Goal: Information Seeking & Learning: Learn about a topic

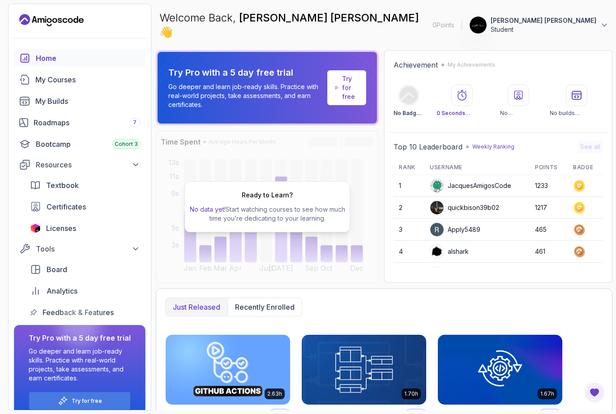
click at [99, 55] on div "Home" at bounding box center [88, 58] width 104 height 11
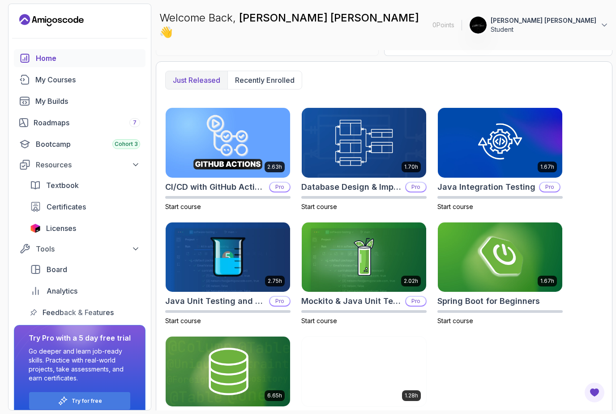
scroll to position [226, 0]
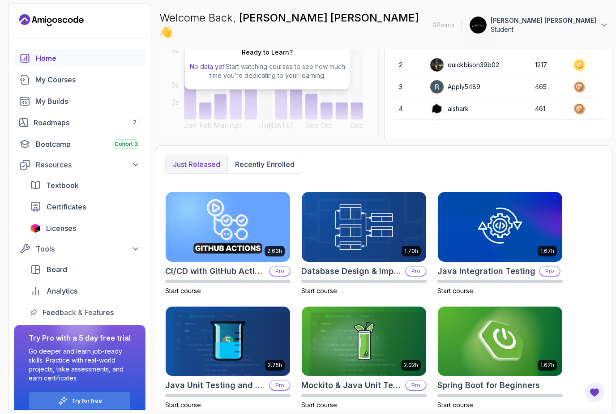
click at [284, 159] on p "Recently enrolled" at bounding box center [265, 164] width 60 height 11
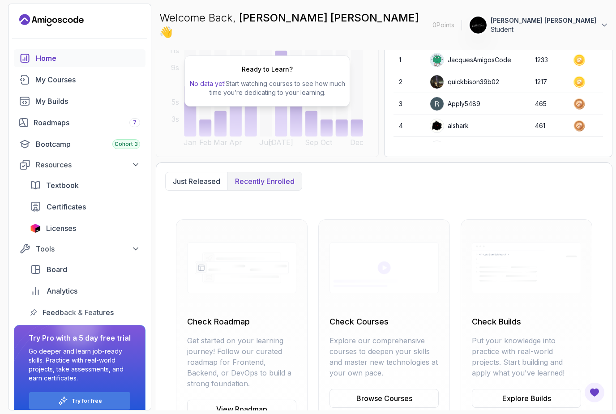
scroll to position [126, 0]
click at [102, 71] on link "My Courses" at bounding box center [80, 80] width 132 height 18
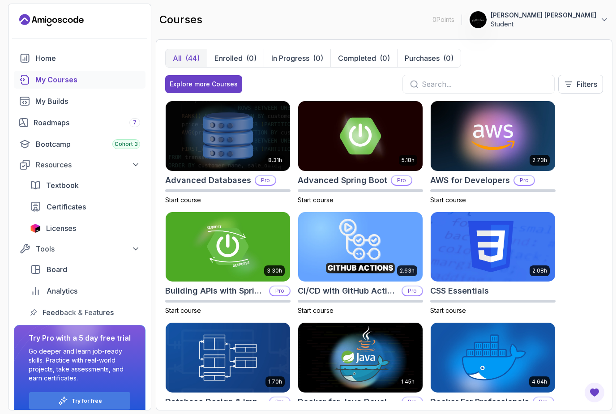
click at [116, 117] on div "Roadmaps 7" at bounding box center [87, 122] width 107 height 11
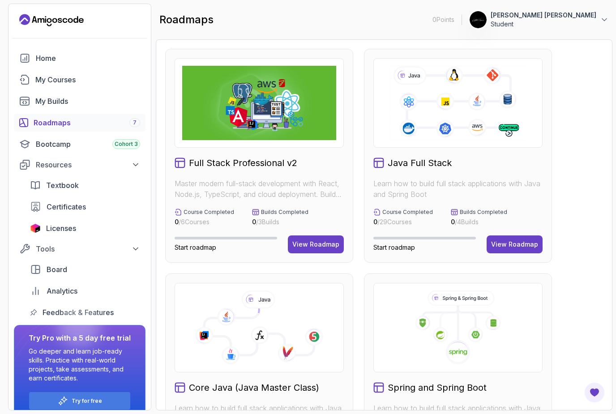
click at [284, 117] on img at bounding box center [259, 103] width 154 height 74
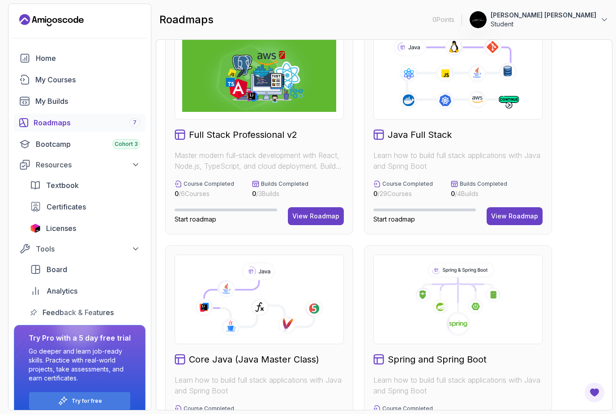
scroll to position [34, 0]
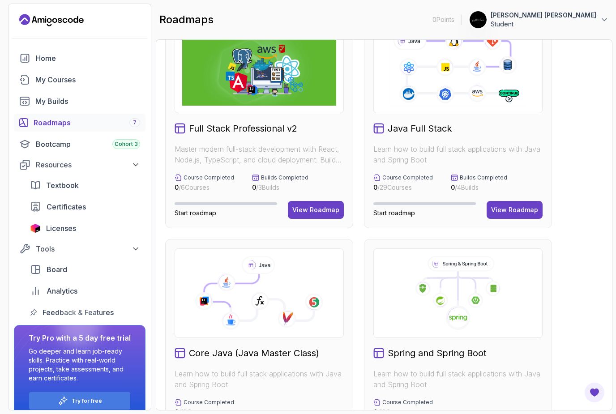
click at [256, 200] on div "Full Stack Professional v2 Master modern full-stack development with React, Nod…" at bounding box center [259, 121] width 188 height 214
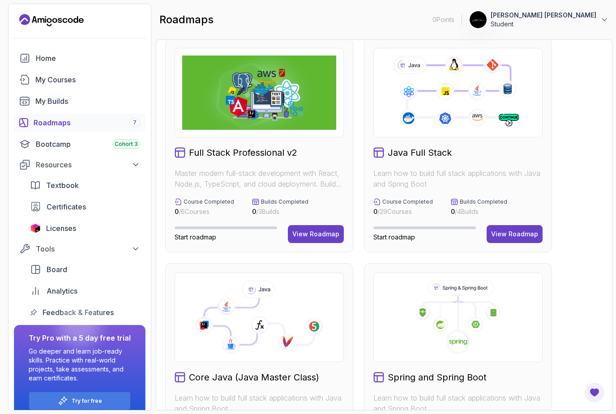
click at [308, 235] on div "View Roadmap" at bounding box center [315, 234] width 47 height 9
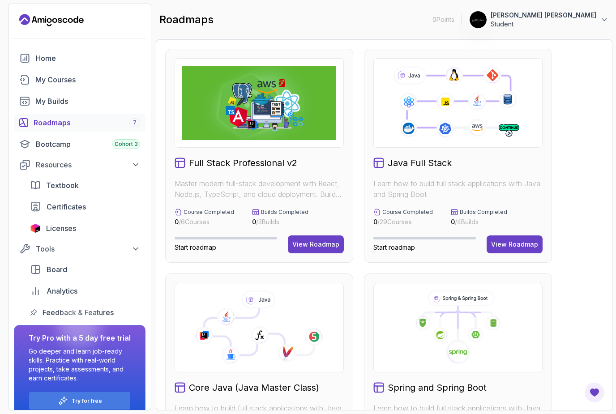
click at [517, 241] on div "View Roadmap" at bounding box center [514, 244] width 47 height 9
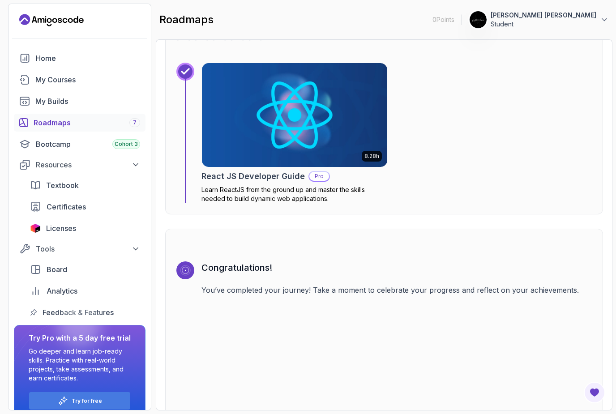
scroll to position [6321, 0]
click at [89, 210] on div "Certificates" at bounding box center [94, 206] width 94 height 11
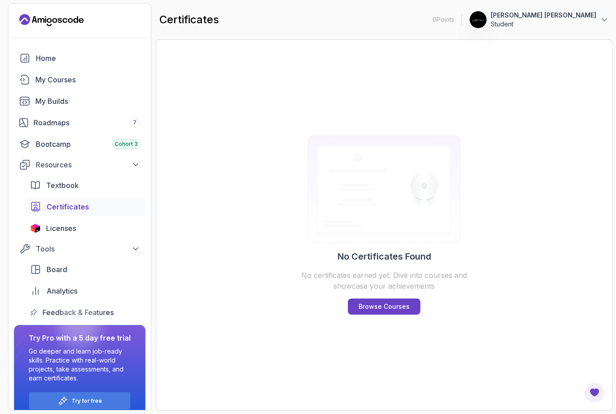
click at [89, 119] on div "Roadmaps 7" at bounding box center [87, 122] width 107 height 11
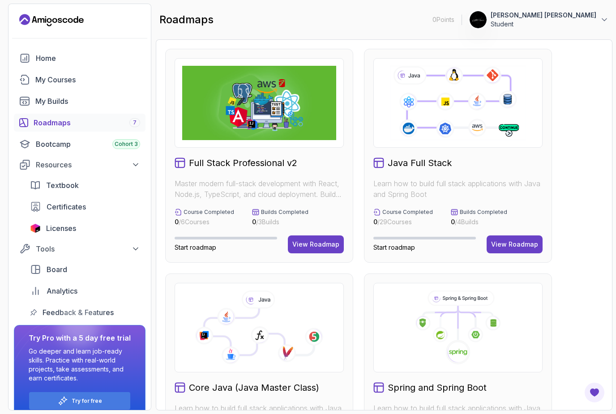
click at [310, 187] on p "Master modern full-stack development with React, Node.js, TypeScript, and cloud…" at bounding box center [259, 188] width 169 height 21
click at [314, 248] on div "View Roadmap" at bounding box center [315, 244] width 47 height 9
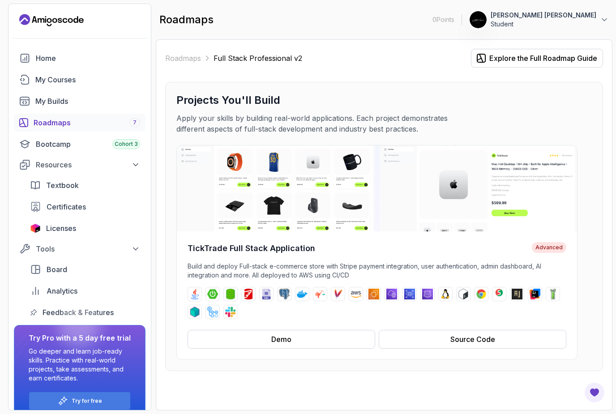
click at [339, 338] on button "Demo" at bounding box center [282, 339] width 188 height 19
click at [326, 152] on img at bounding box center [377, 188] width 400 height 86
click at [61, 180] on span "Textbook" at bounding box center [62, 185] width 33 height 11
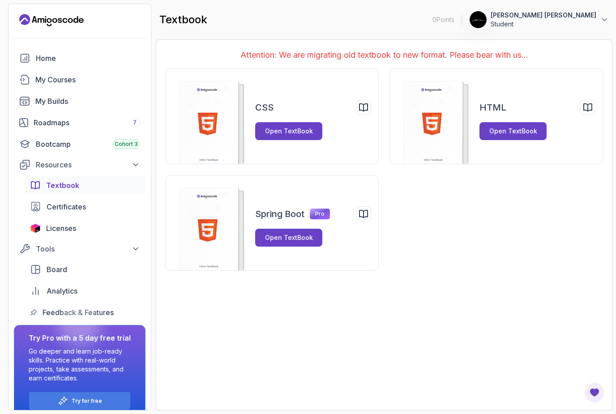
click at [518, 127] on div "Open TextBook" at bounding box center [513, 131] width 48 height 9
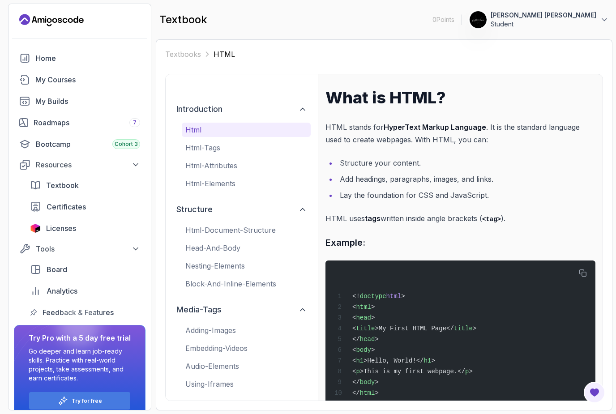
scroll to position [29, 0]
click at [239, 146] on button "html-tags" at bounding box center [246, 148] width 129 height 14
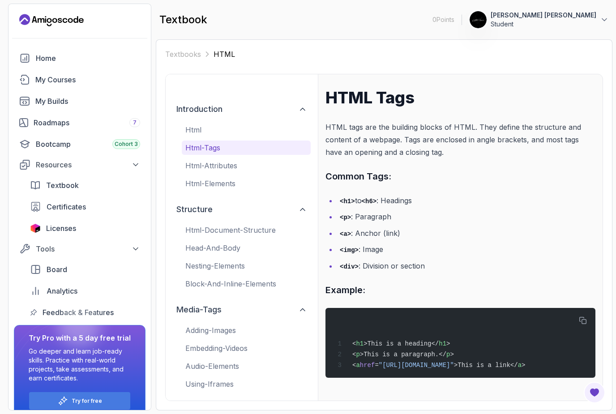
click at [242, 163] on p "html-attributes" at bounding box center [246, 165] width 122 height 11
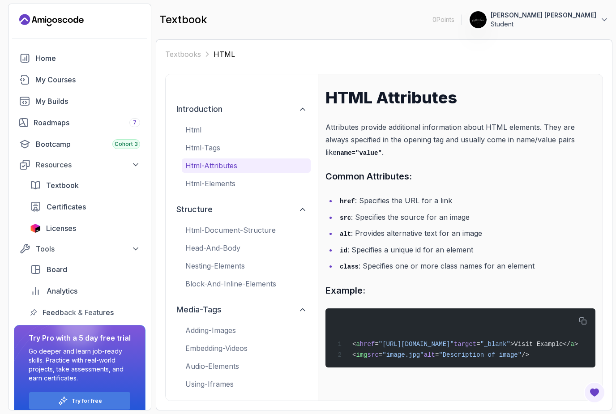
click at [239, 164] on button "html-attributes" at bounding box center [246, 165] width 129 height 14
click at [241, 176] on button "html-elements" at bounding box center [246, 183] width 129 height 14
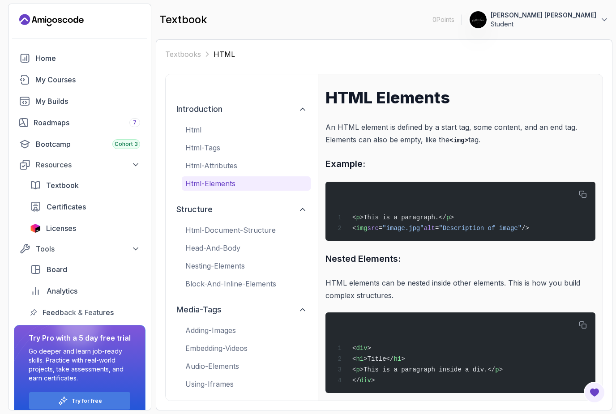
click at [240, 178] on p "html-elements" at bounding box center [246, 183] width 122 height 11
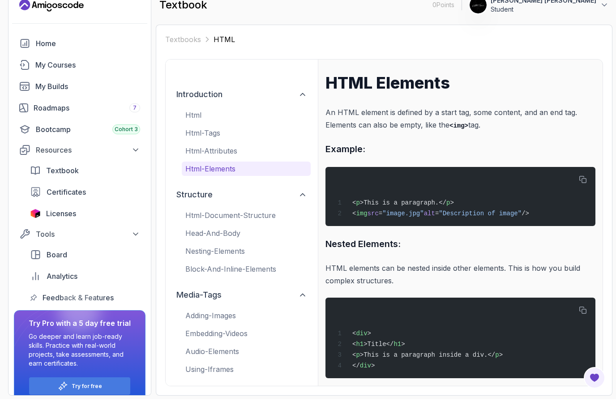
scroll to position [0, 0]
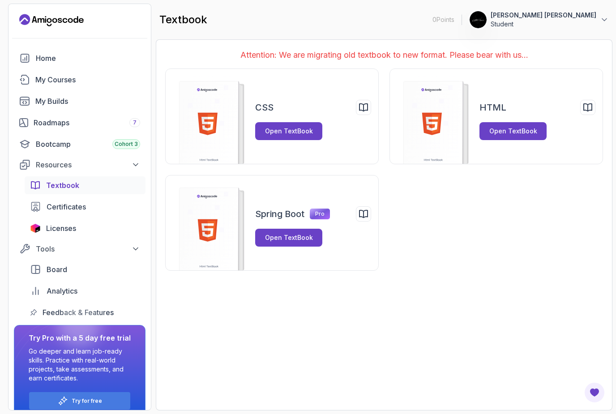
click at [112, 52] on link "Home" at bounding box center [80, 58] width 132 height 18
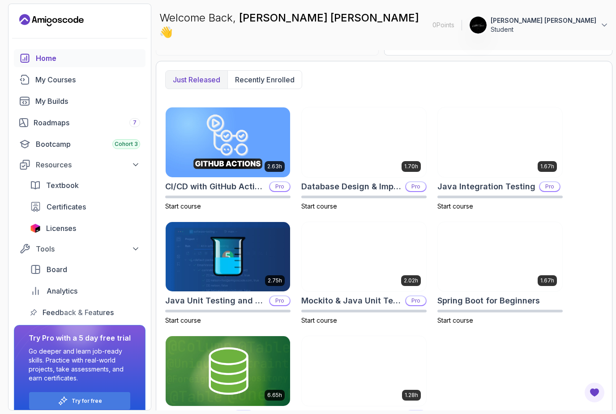
scroll to position [226, 0]
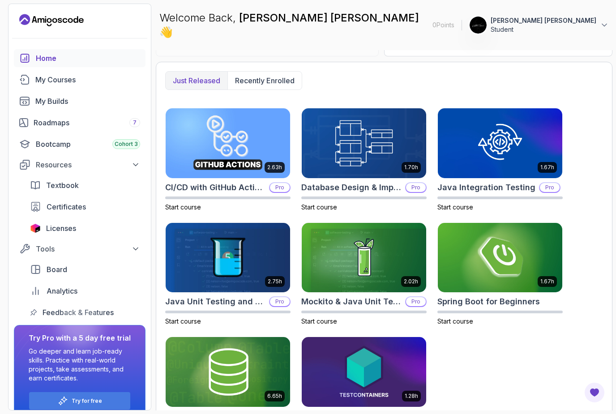
click at [106, 85] on link "My Courses" at bounding box center [80, 80] width 132 height 18
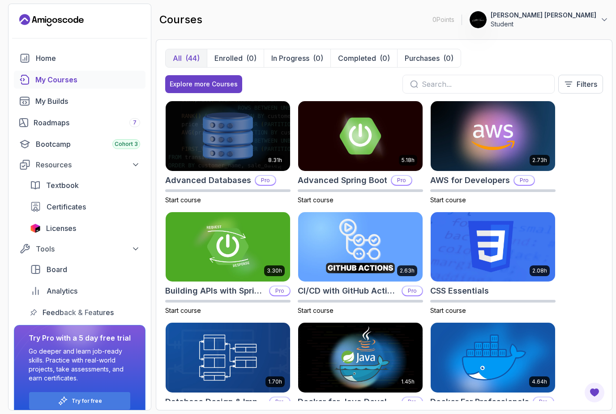
click at [103, 231] on div "Licenses" at bounding box center [93, 228] width 94 height 11
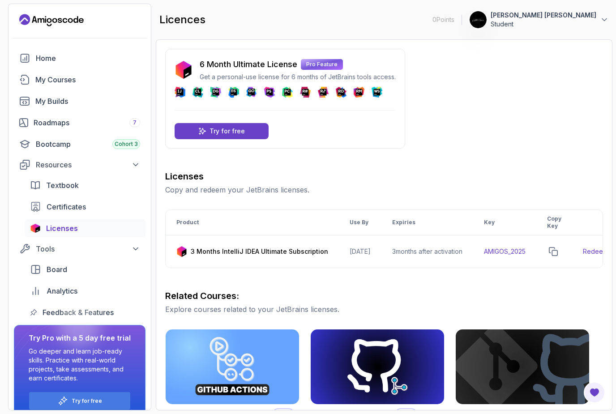
click at [89, 269] on div "Board" at bounding box center [94, 269] width 94 height 11
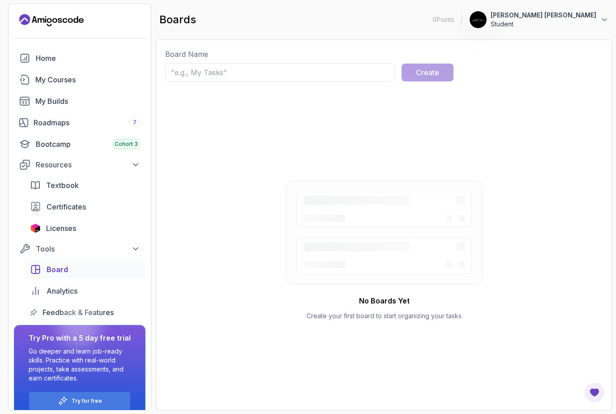
click at [105, 294] on div "Analytics" at bounding box center [94, 291] width 94 height 11
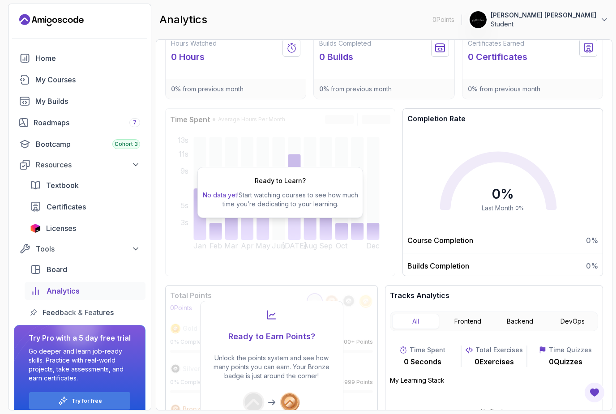
scroll to position [15, 0]
